Goal: Download file/media

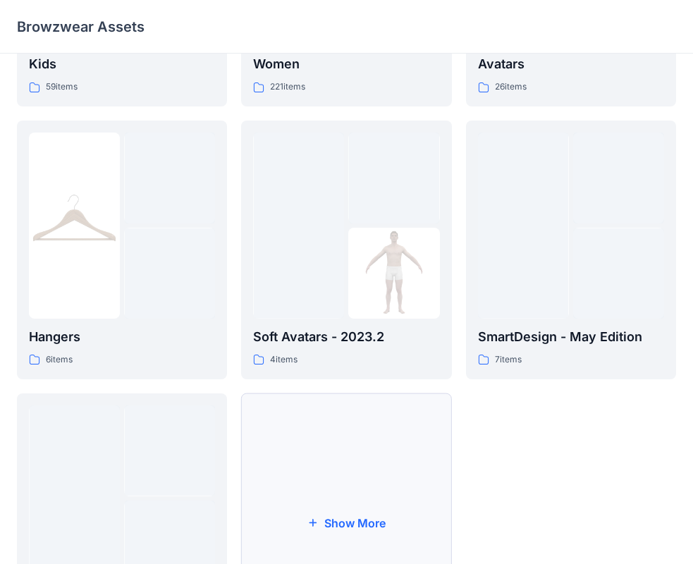
scroll to position [350, 0]
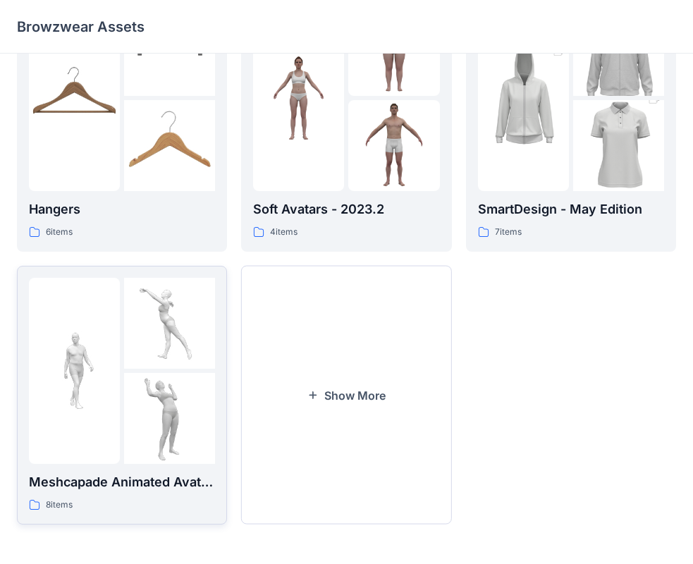
click at [150, 409] on img at bounding box center [169, 418] width 91 height 91
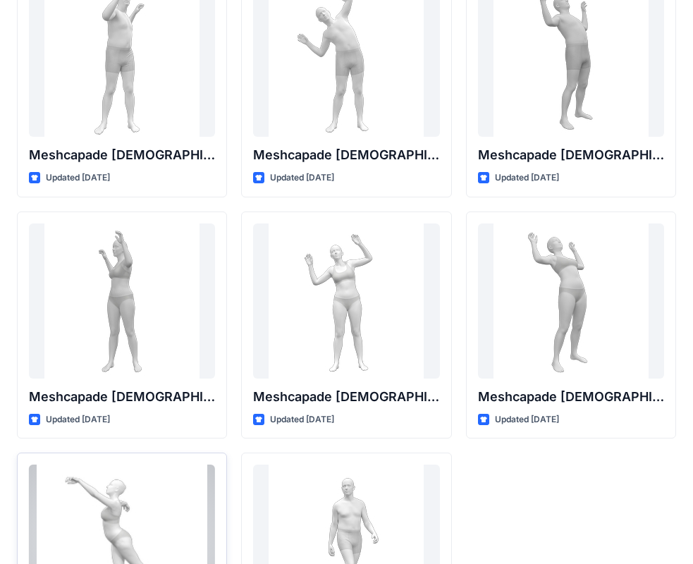
scroll to position [234, 0]
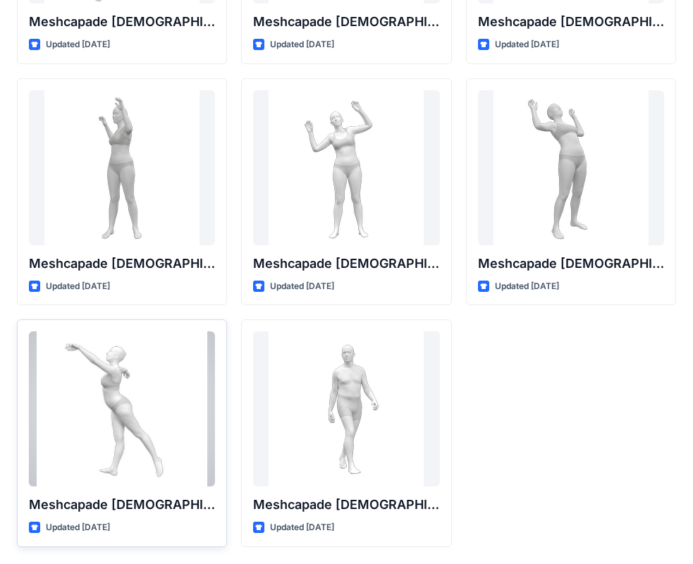
click at [130, 407] on div at bounding box center [122, 408] width 186 height 155
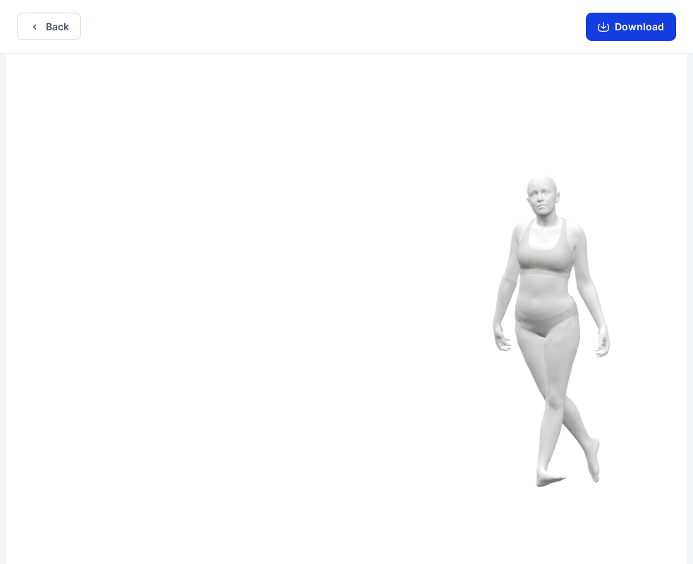
click at [649, 25] on button "Download" at bounding box center [631, 27] width 90 height 28
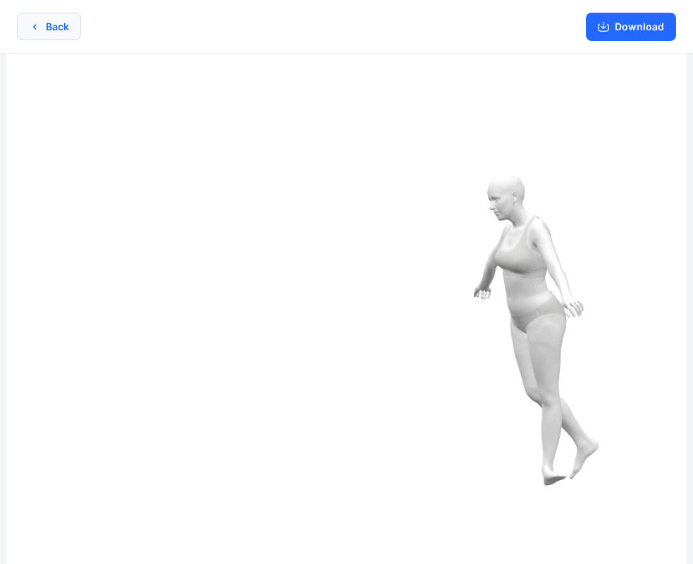
click at [41, 30] on button "Back" at bounding box center [49, 26] width 64 height 27
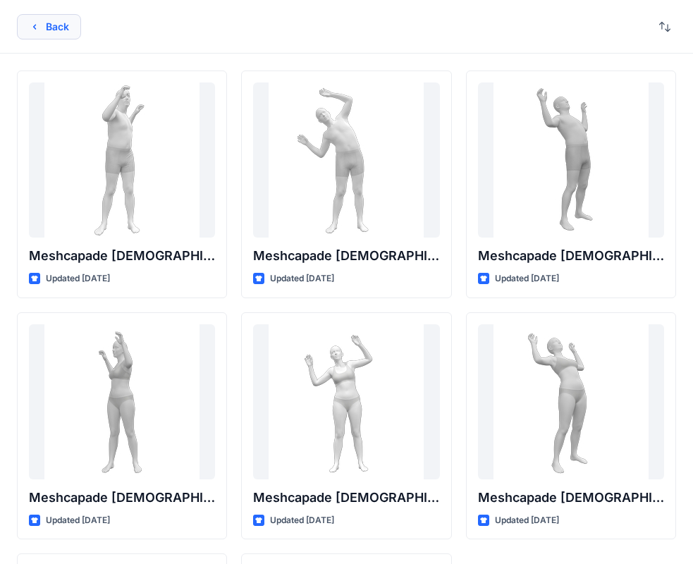
click at [35, 31] on icon "button" at bounding box center [34, 26] width 11 height 11
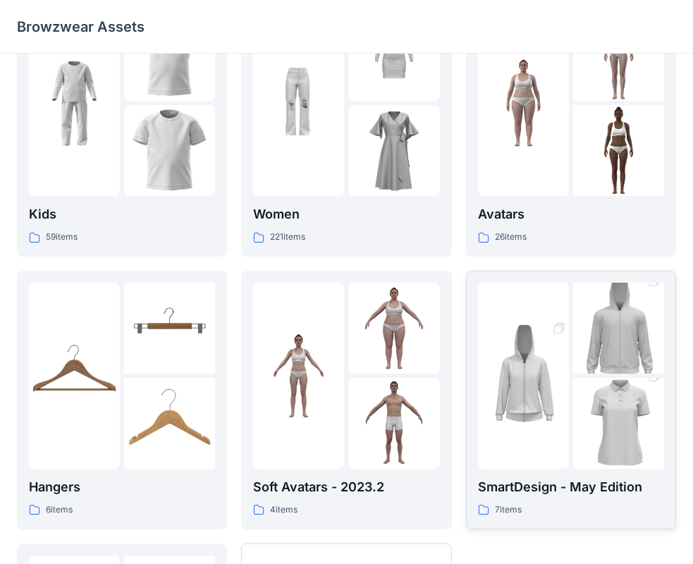
scroll to position [141, 0]
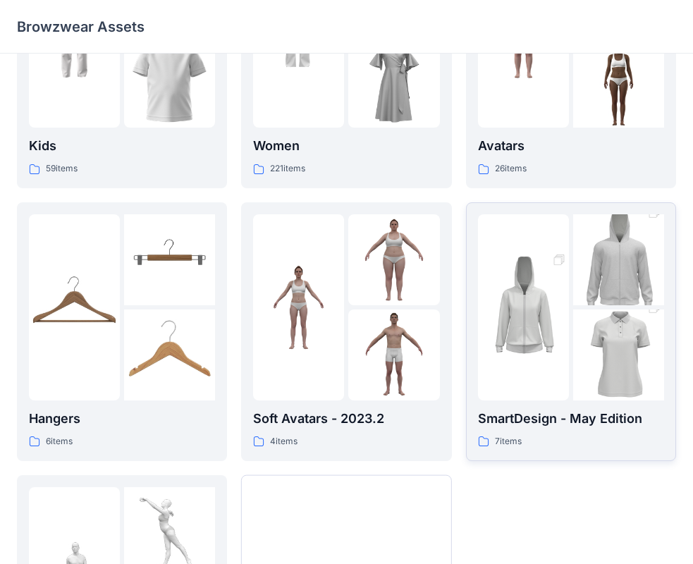
click at [535, 361] on img at bounding box center [523, 307] width 91 height 137
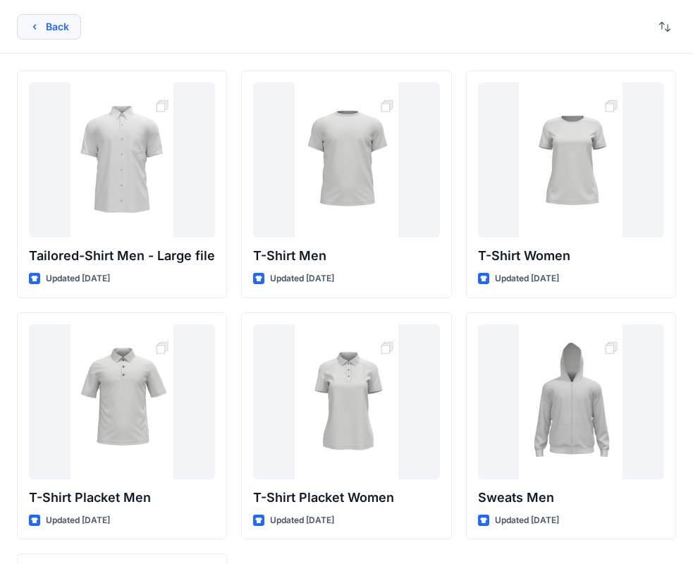
click at [49, 20] on button "Back" at bounding box center [49, 26] width 64 height 25
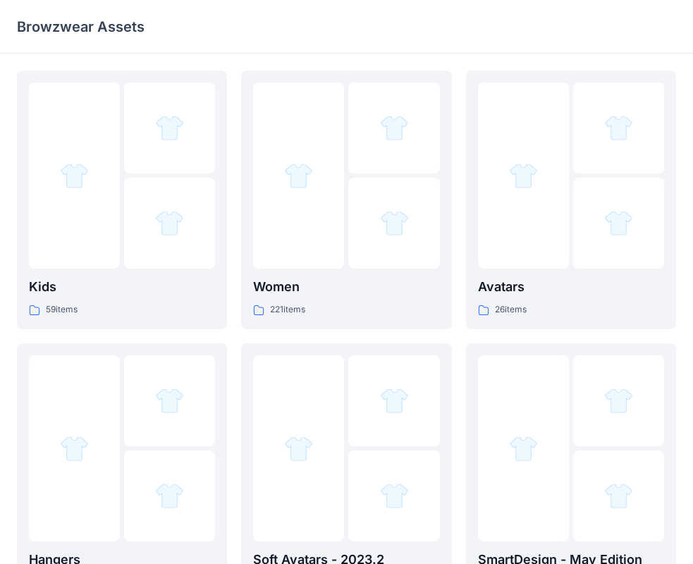
scroll to position [350, 0]
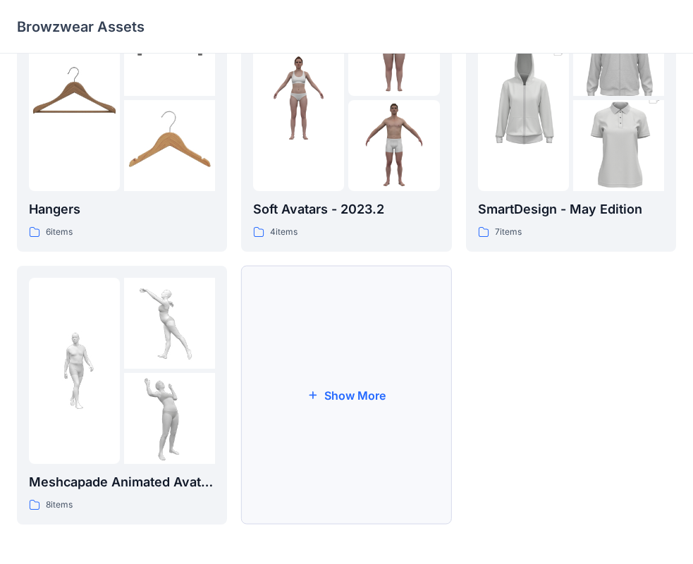
click at [356, 379] on button "Show More" at bounding box center [346, 395] width 210 height 259
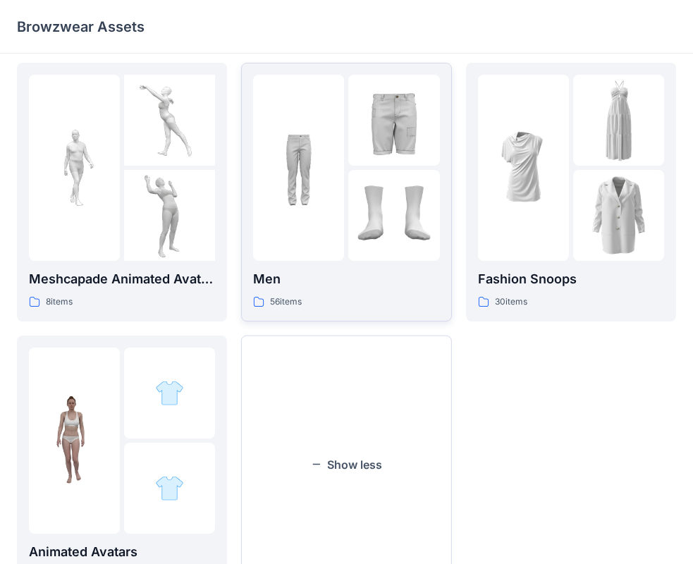
scroll to position [622, 0]
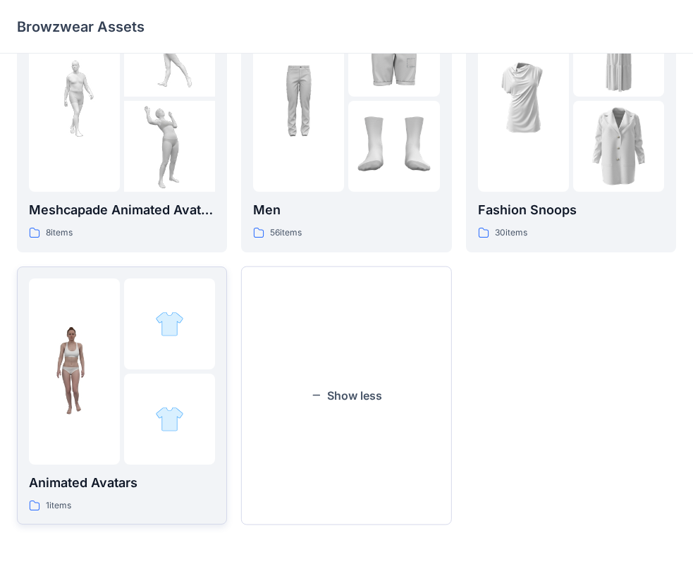
click at [73, 366] on img at bounding box center [74, 371] width 91 height 91
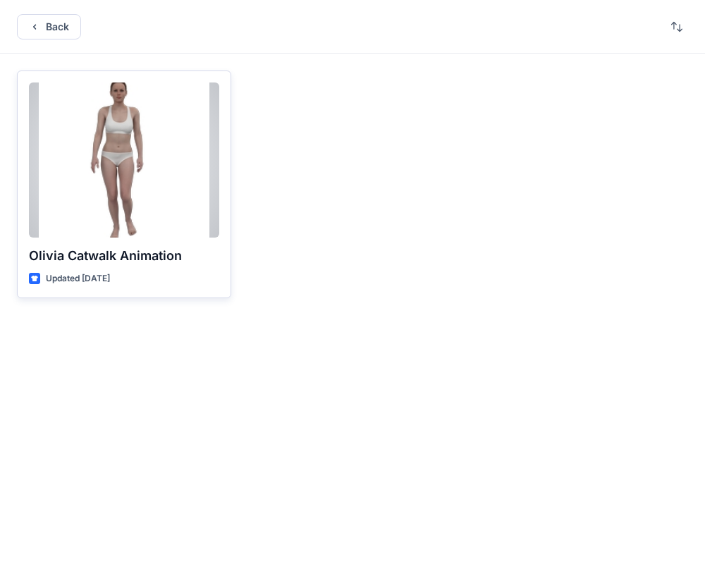
click at [131, 199] on div at bounding box center [124, 159] width 190 height 155
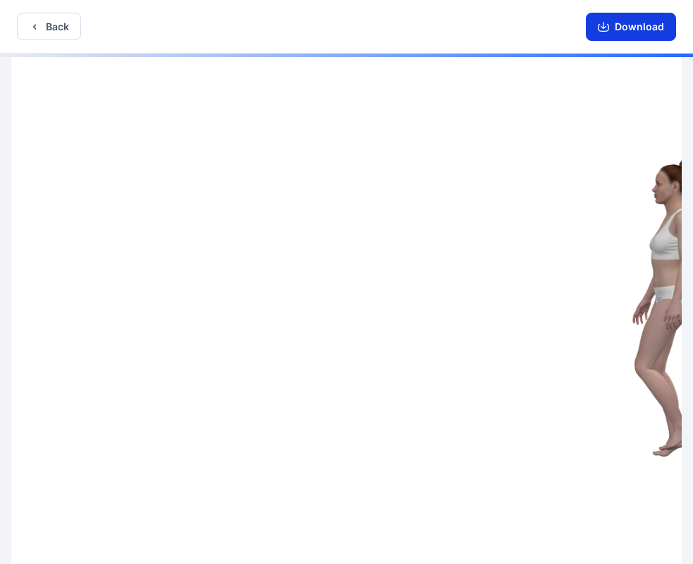
click at [635, 27] on button "Download" at bounding box center [631, 27] width 90 height 28
